Goal: Task Accomplishment & Management: Use online tool/utility

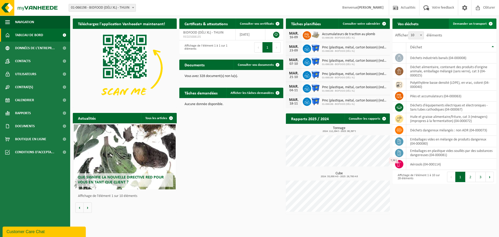
click at [472, 24] on span "Demander un transport" at bounding box center [470, 23] width 34 height 3
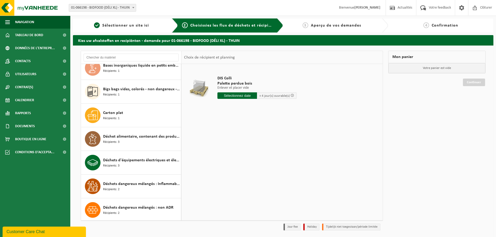
scroll to position [130, 0]
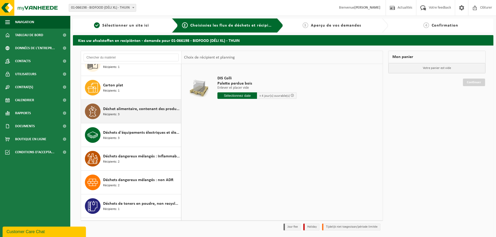
click at [132, 110] on span "Déchet alimentaire, contenant des produits d'origine animale, emballage mélangé…" at bounding box center [141, 109] width 76 height 6
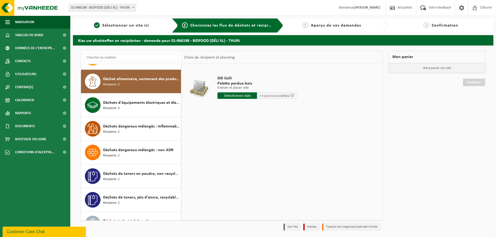
scroll to position [166, 0]
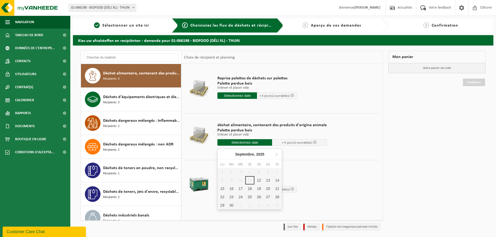
click at [243, 142] on input "text" at bounding box center [244, 142] width 55 height 7
click at [259, 181] on div "12" at bounding box center [258, 180] width 9 height 8
type input "à partir de 2025-09-12"
type input "2025-09-12"
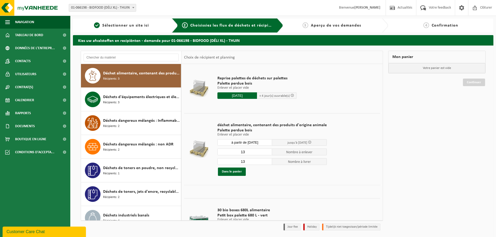
click at [245, 152] on input "13" at bounding box center [244, 152] width 55 height 7
type input "16"
click at [245, 162] on input "13" at bounding box center [244, 161] width 55 height 7
type input "16"
click at [234, 184] on td "déchet alimentaire, contenant des produits d'origine animale Palette perdue boi…" at bounding box center [296, 149] width 166 height 72
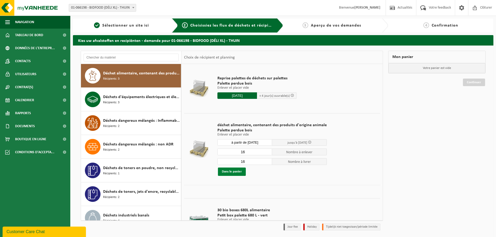
click at [232, 171] on button "Dans le panier" at bounding box center [232, 172] width 28 height 8
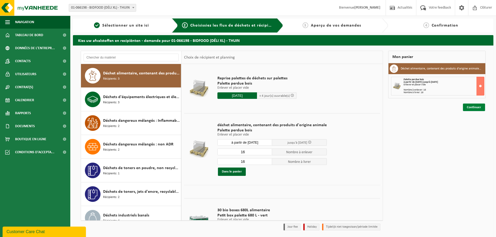
click at [474, 107] on link "Continuer" at bounding box center [473, 108] width 22 height 8
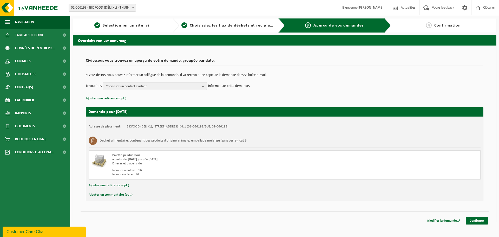
click at [135, 198] on div "Adresse de placement: BIDFOOD (DÉLI XL), 6530 THUIN, AVENUE DE DÉLI XL 1 (01-06…" at bounding box center [285, 159] width 398 height 85
click at [139, 196] on div "Ajouter un commentaire (opt.)" at bounding box center [285, 194] width 392 height 7
click at [103, 195] on button "Ajouter un commentaire (opt.)" at bounding box center [111, 194] width 44 height 7
click at [130, 196] on input "text" at bounding box center [293, 195] width 365 height 8
type input "11 palettes alimentaires (SURGELE) - 5 palettes alimentaire (FRAIS)"
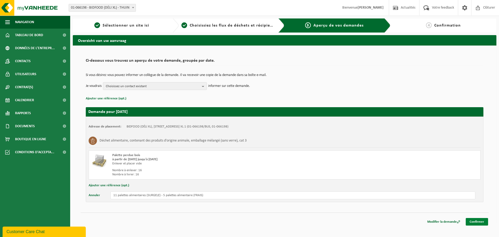
click at [478, 222] on link "Confirmer" at bounding box center [477, 222] width 22 height 8
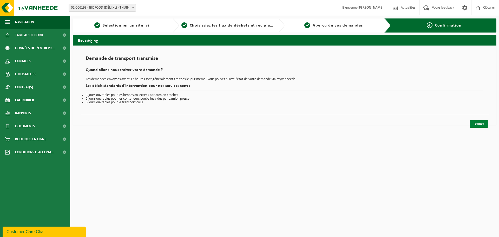
click at [480, 124] on link "Fermer" at bounding box center [479, 124] width 18 height 8
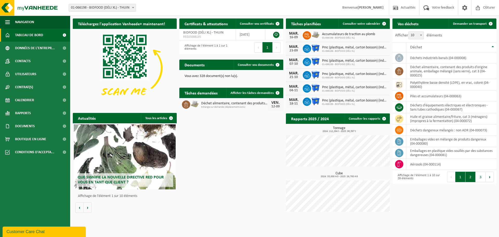
click at [471, 179] on button "2" at bounding box center [471, 177] width 10 height 10
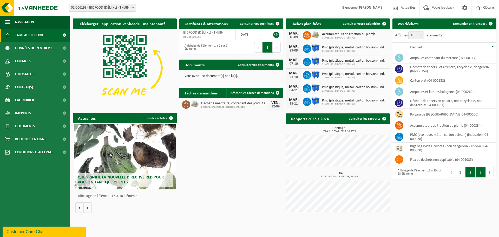
click at [482, 172] on button "3" at bounding box center [481, 172] width 10 height 10
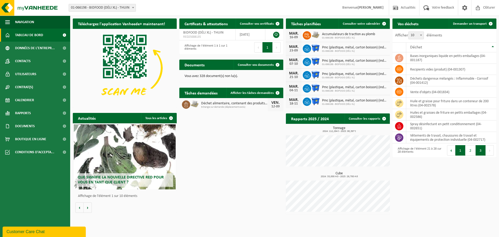
click at [461, 151] on button "1" at bounding box center [461, 150] width 10 height 10
